Goal: Communication & Community: Answer question/provide support

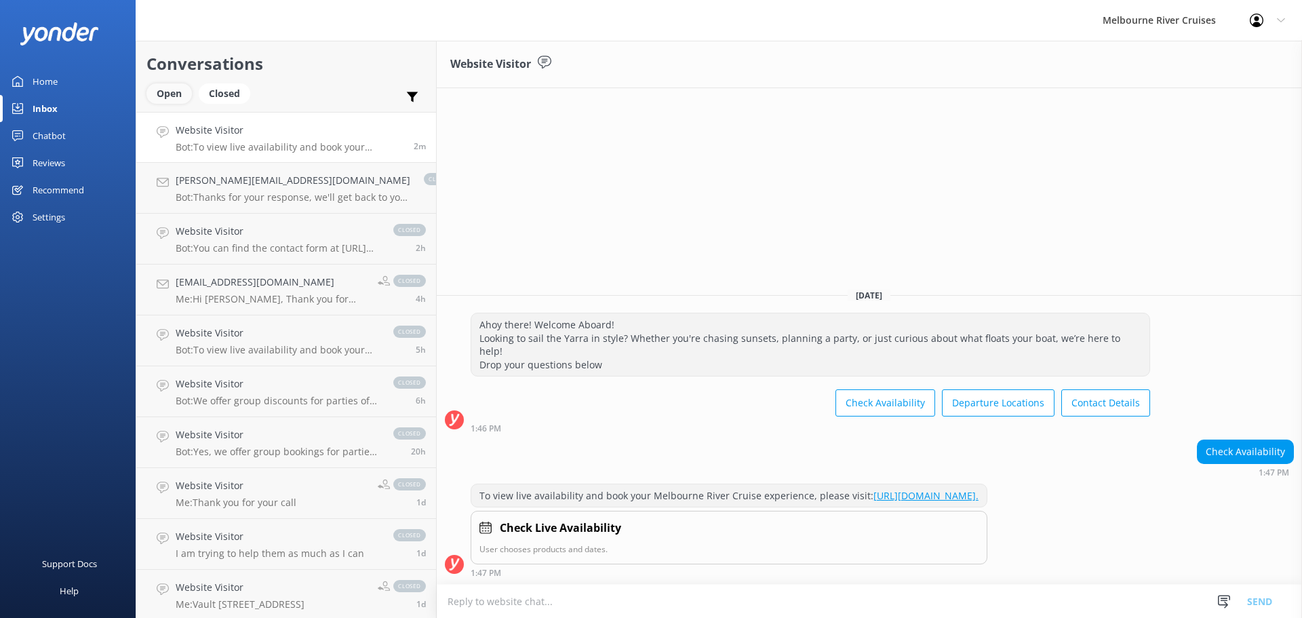
click at [166, 98] on div "Open" at bounding box center [168, 93] width 45 height 20
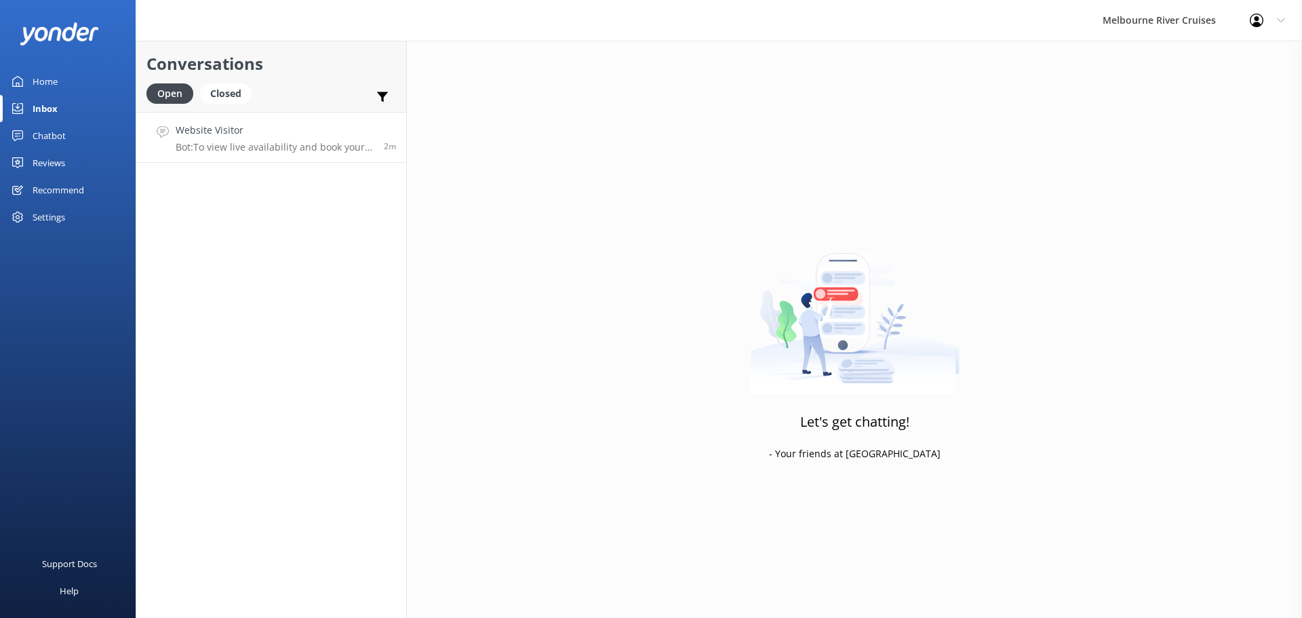
click at [214, 140] on div "Website Visitor Bot: To view live availability and book your Melbourne River Cr…" at bounding box center [275, 137] width 198 height 29
